Goal: Find specific page/section: Find specific page/section

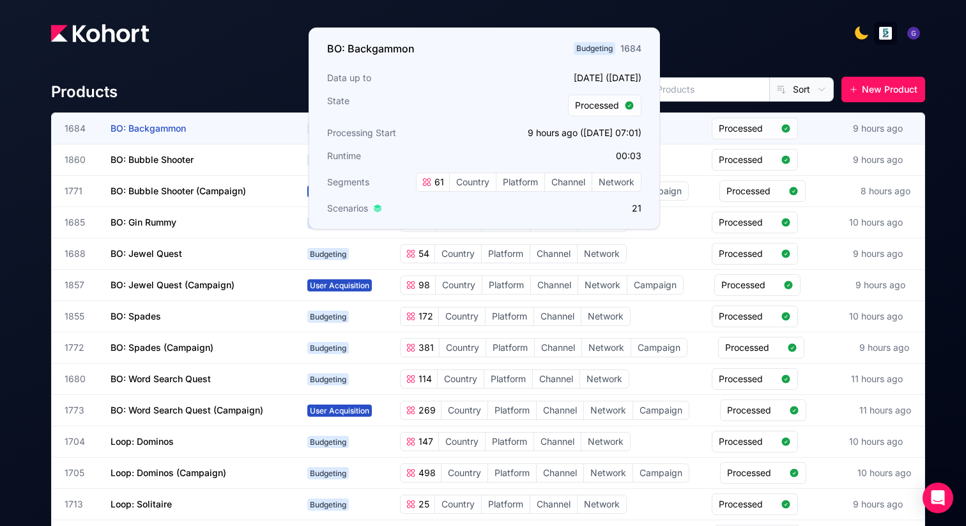
click at [137, 126] on span "BO: Backgammon" at bounding box center [148, 128] width 75 height 11
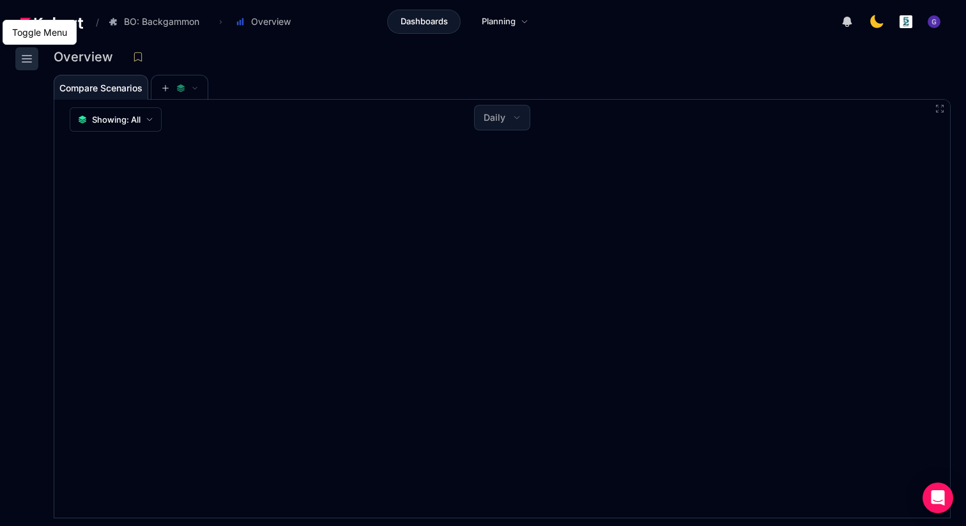
click at [27, 56] on icon at bounding box center [26, 59] width 9 height 6
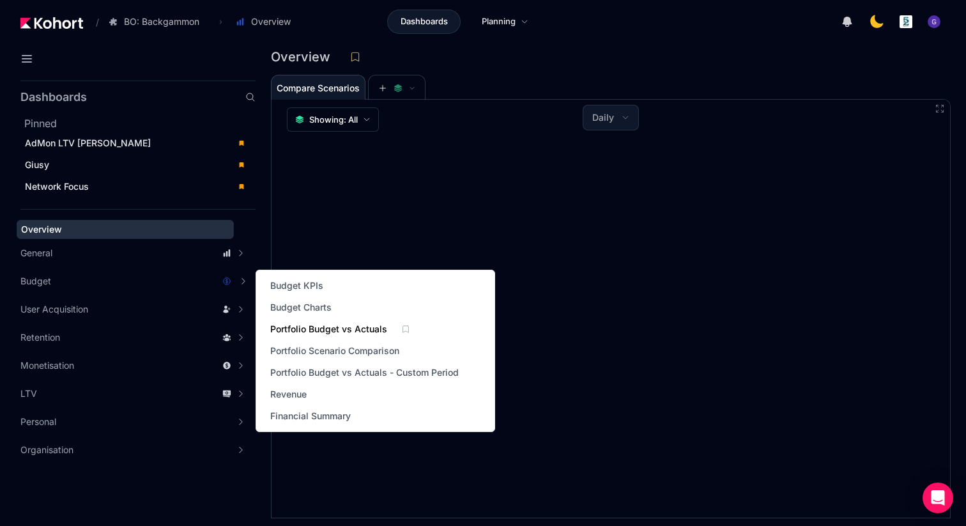
click at [328, 327] on span "Portfolio Budget vs Actuals" at bounding box center [328, 329] width 117 height 13
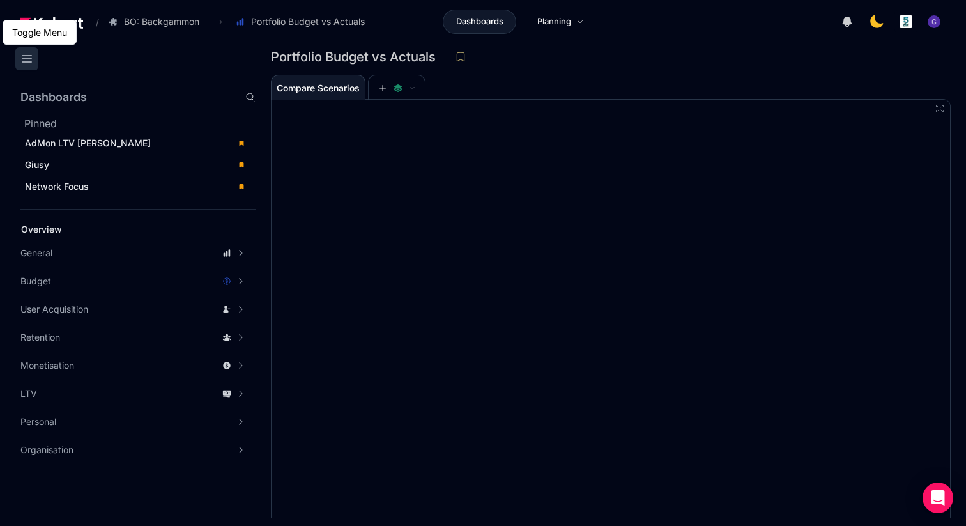
click at [29, 62] on icon at bounding box center [26, 59] width 9 height 6
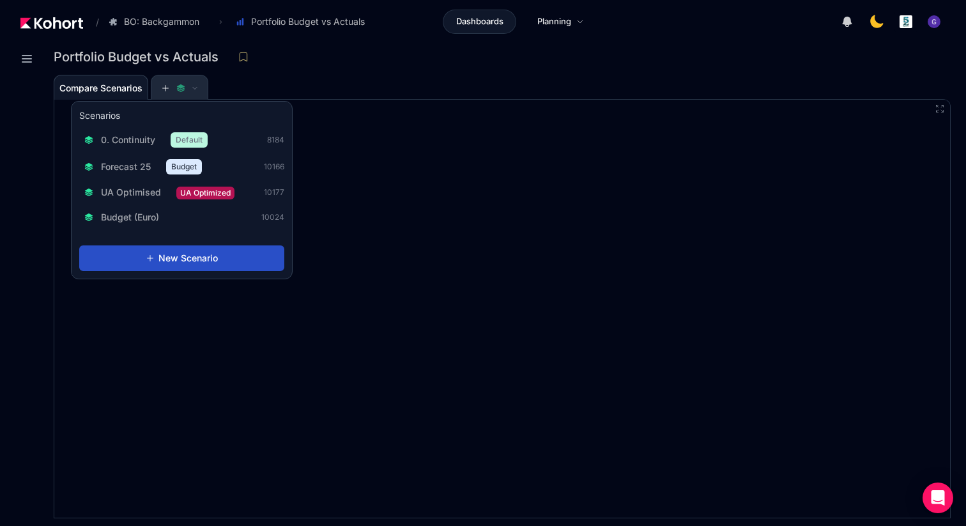
click at [197, 84] on span at bounding box center [179, 88] width 37 height 9
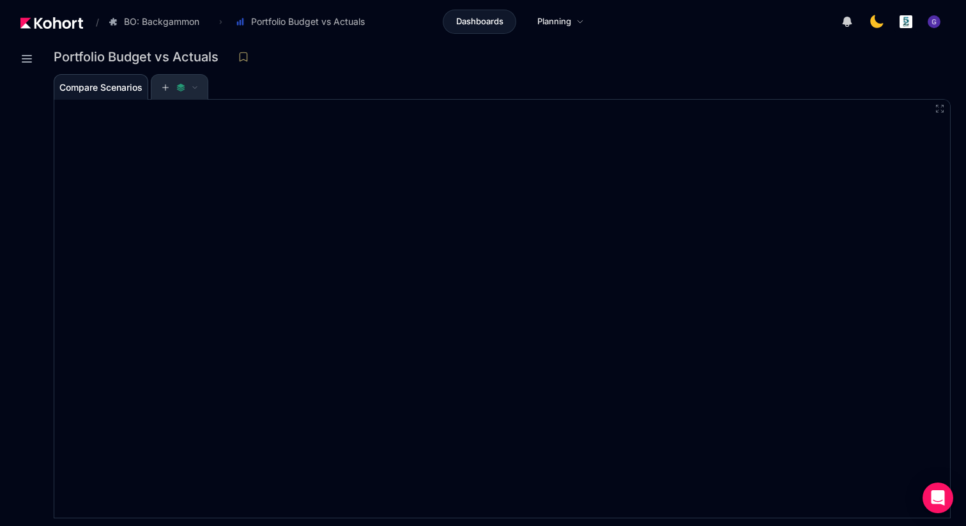
click at [197, 84] on icon at bounding box center [195, 87] width 6 height 6
click at [26, 60] on icon at bounding box center [26, 58] width 15 height 15
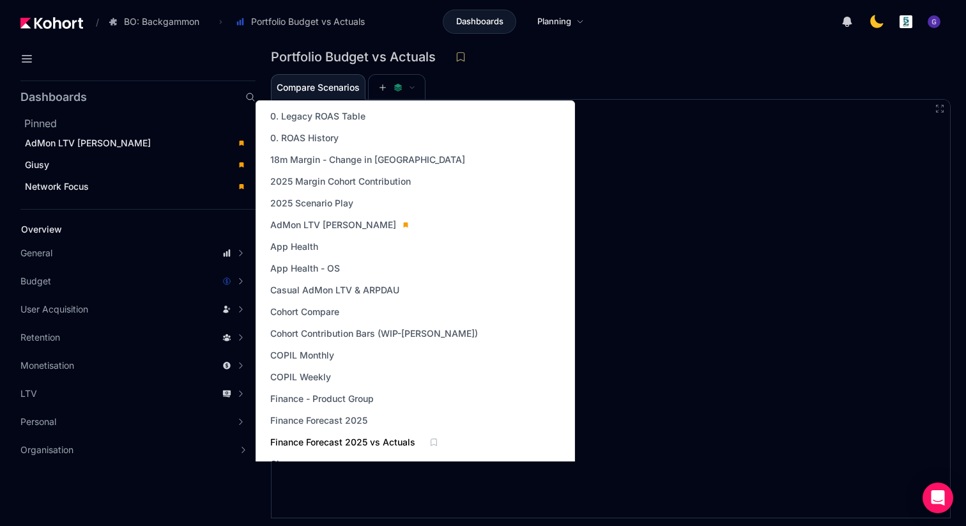
click at [317, 438] on span "Finance Forecast 2025 vs Actuals" at bounding box center [342, 442] width 145 height 13
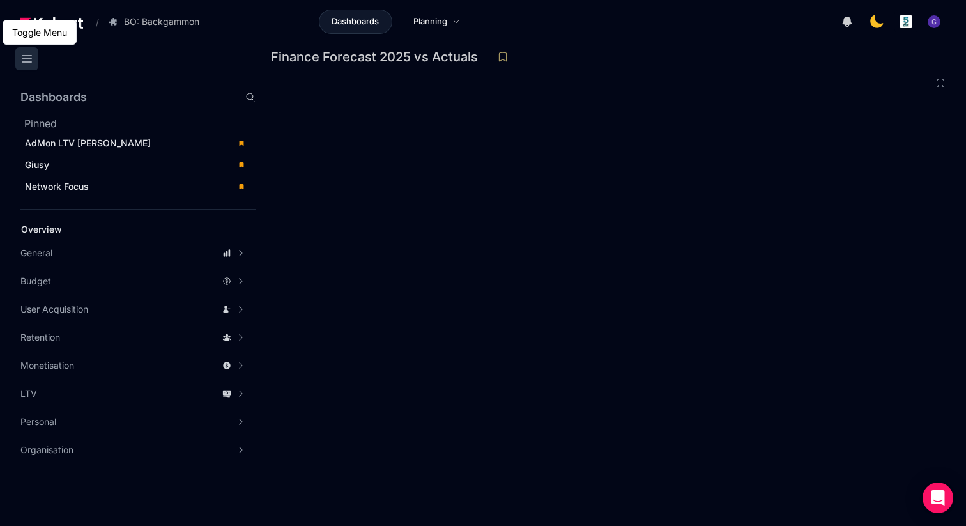
click at [22, 65] on icon at bounding box center [26, 58] width 15 height 15
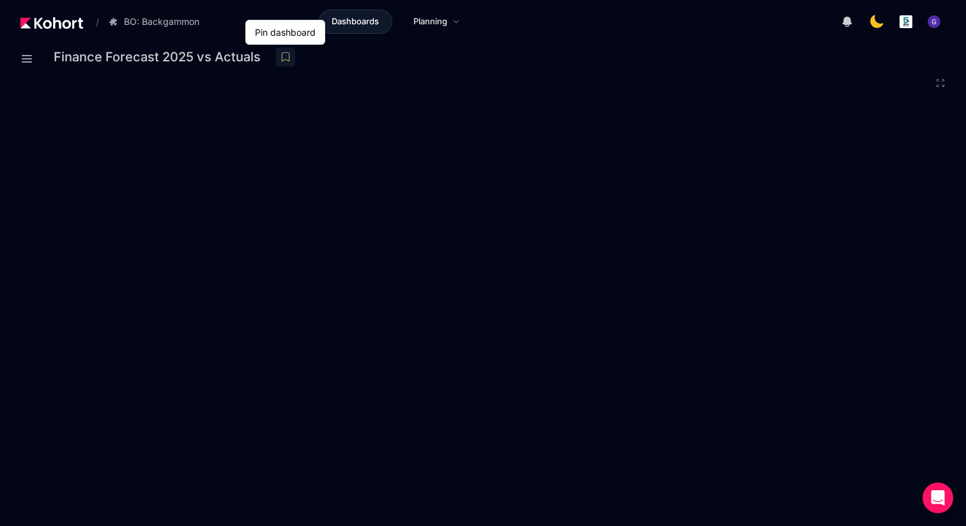
click at [284, 56] on icon at bounding box center [285, 56] width 11 height 11
